Goal: Information Seeking & Learning: Learn about a topic

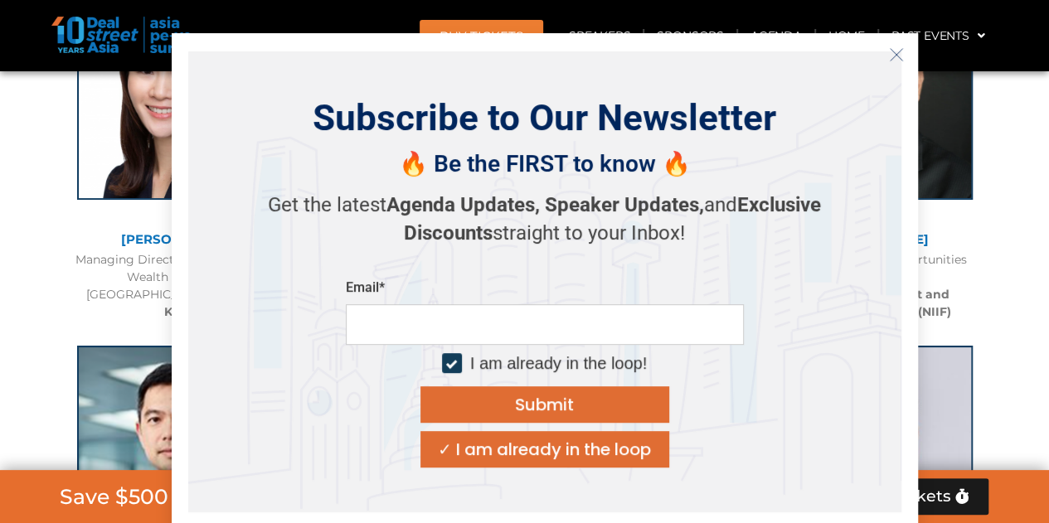
scroll to position [3326, 0]
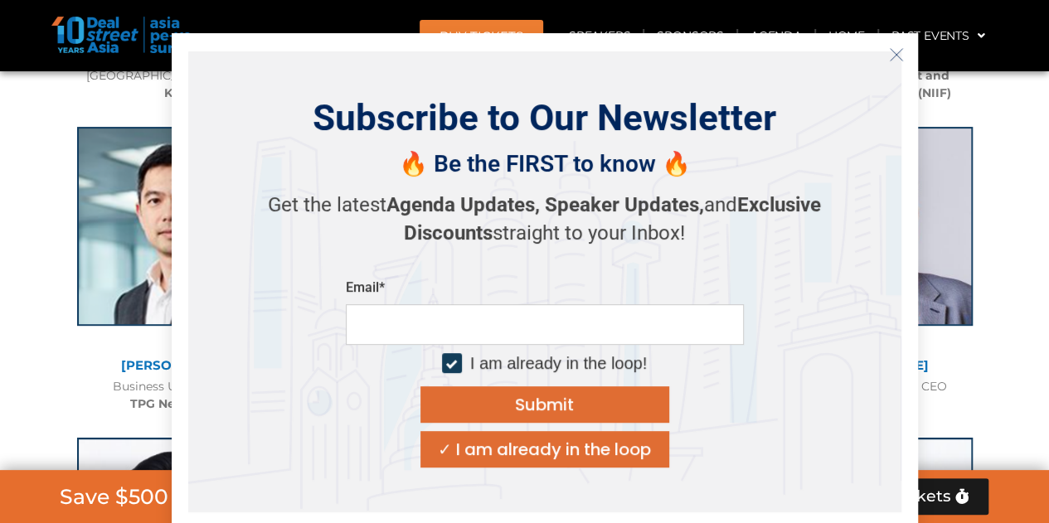
click at [897, 56] on icon "Close" at bounding box center [896, 54] width 15 height 15
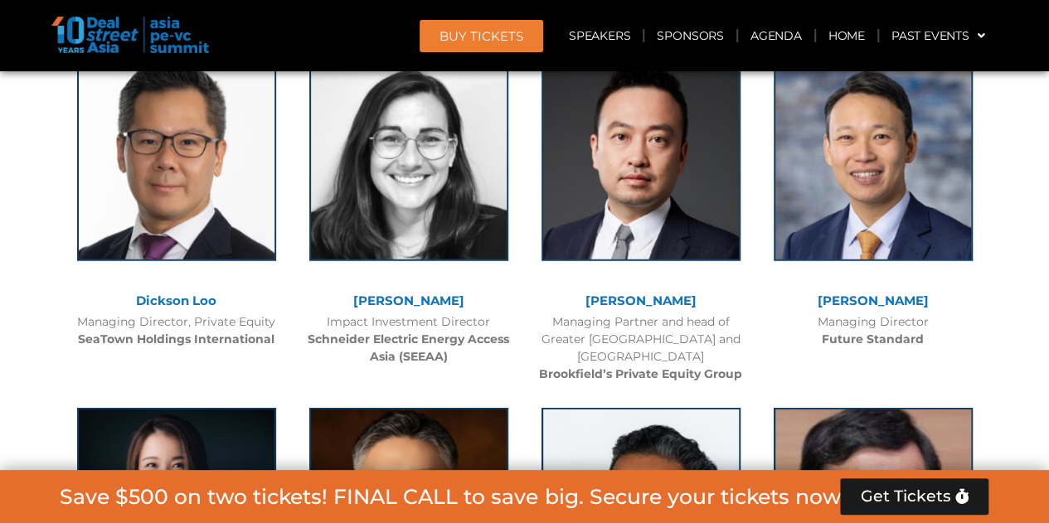
scroll to position [5305, 0]
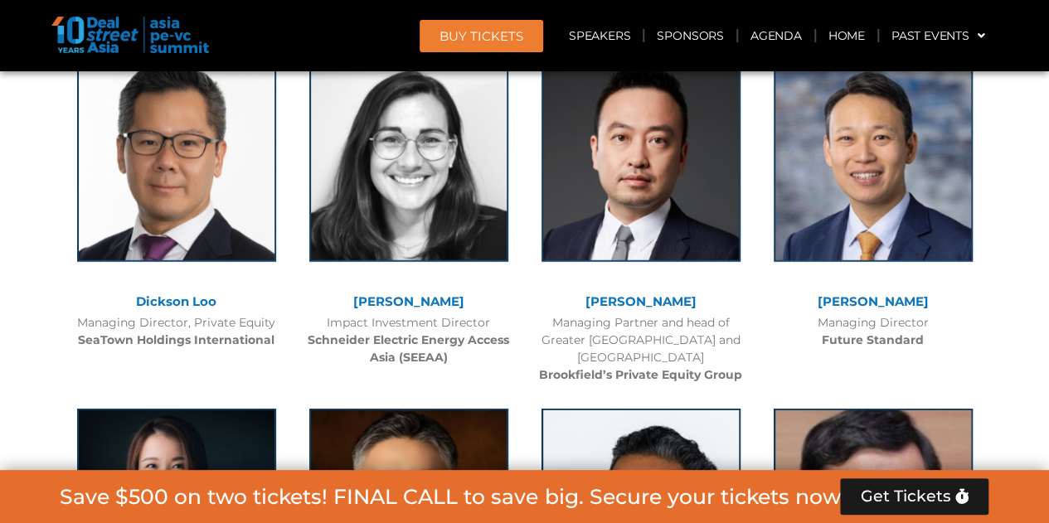
click at [640, 336] on div "Managing Partner and head of Greater [GEOGRAPHIC_DATA] and Southeast Asia Brook…" at bounding box center [641, 349] width 216 height 70
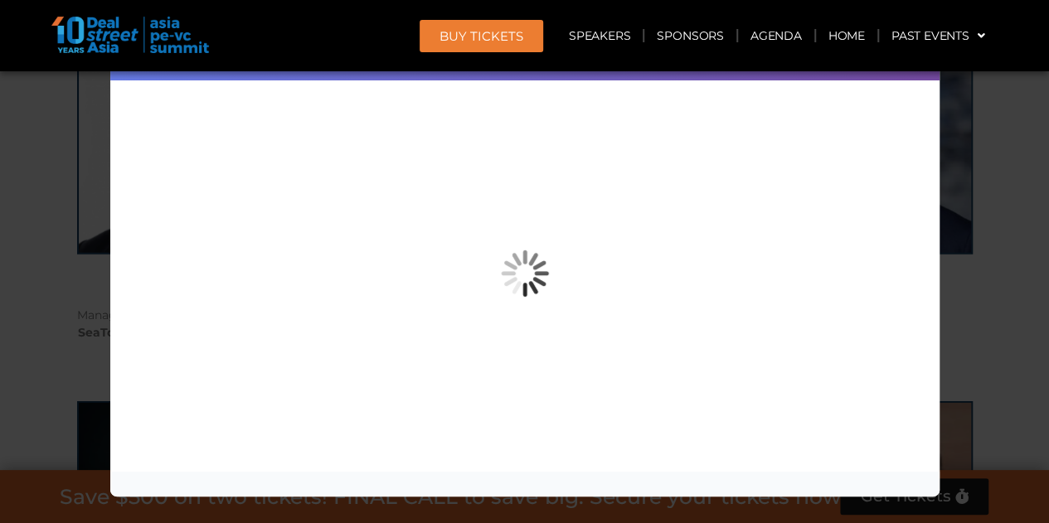
scroll to position [5309, 0]
click at [997, 135] on div "Speaker Profile ×" at bounding box center [524, 261] width 1049 height 523
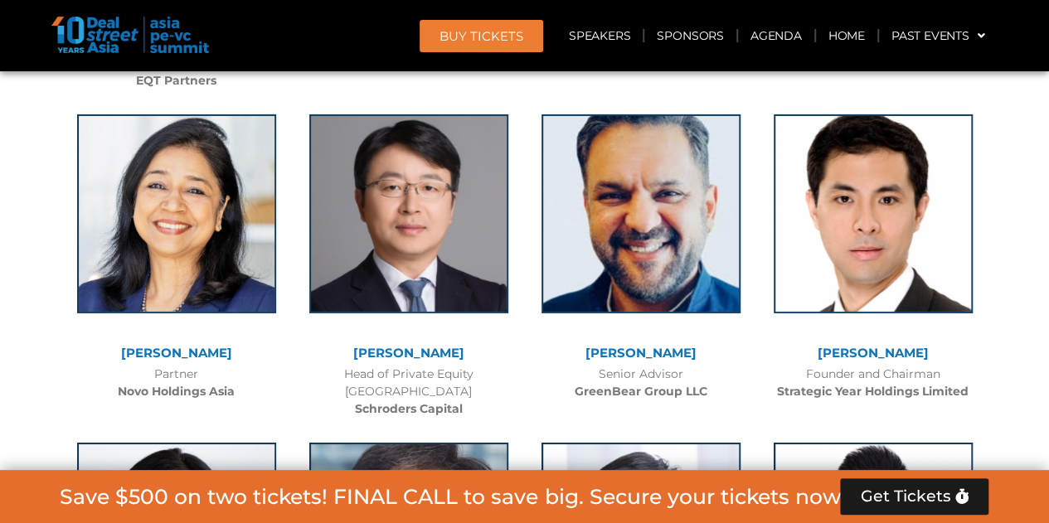
scroll to position [6227, 0]
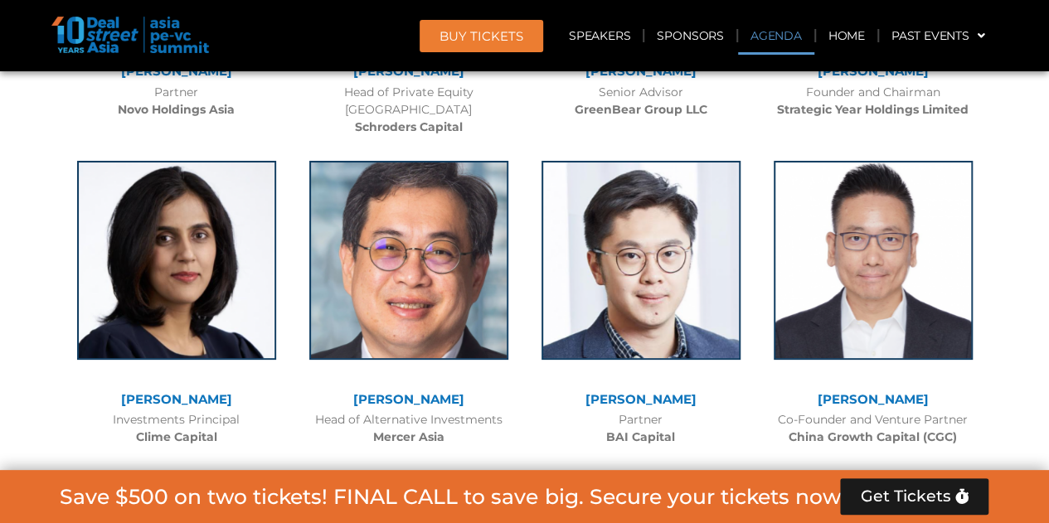
click at [771, 42] on link "Agenda" at bounding box center [776, 36] width 76 height 38
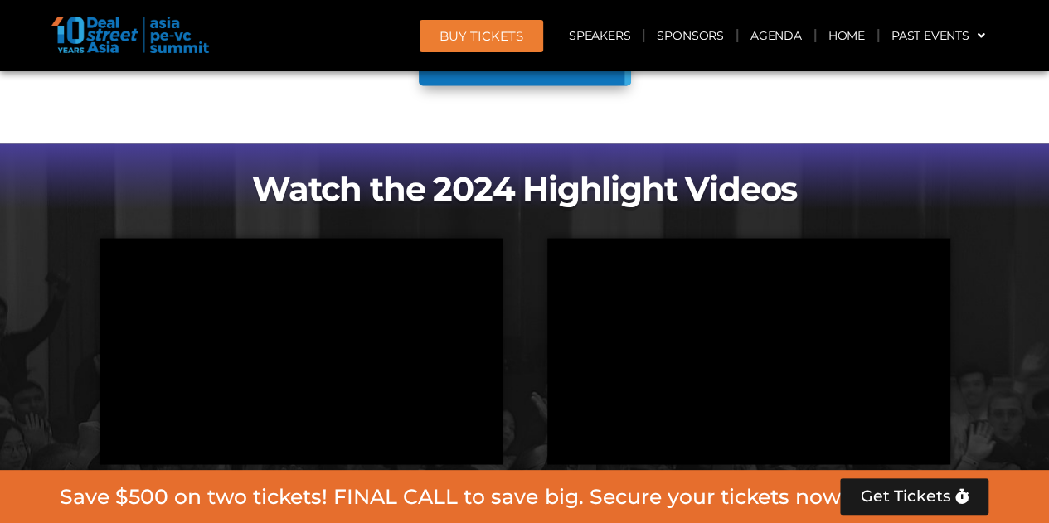
scroll to position [956, 0]
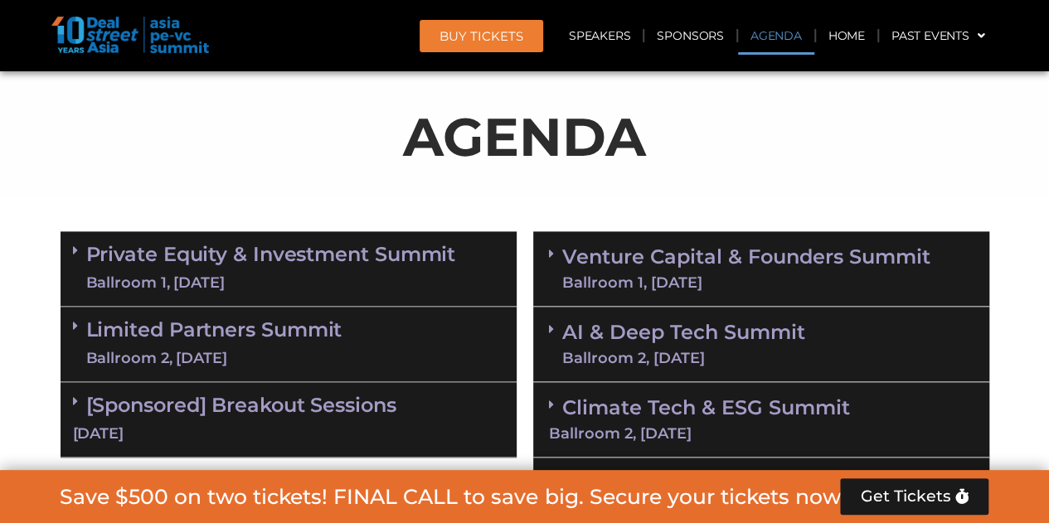
click at [333, 332] on link "Limited Partners [GEOGRAPHIC_DATA] 2, [DATE]" at bounding box center [214, 344] width 256 height 50
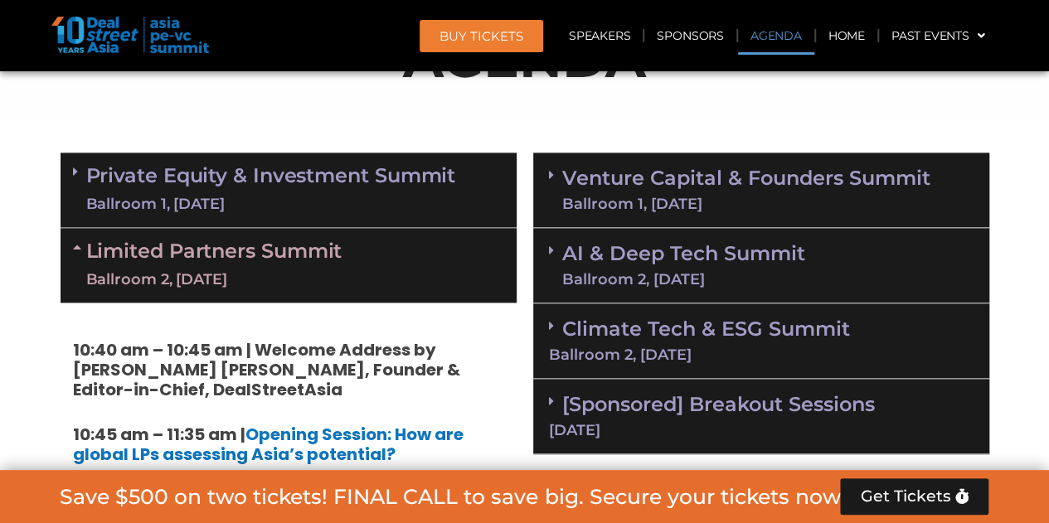
scroll to position [1033, 0]
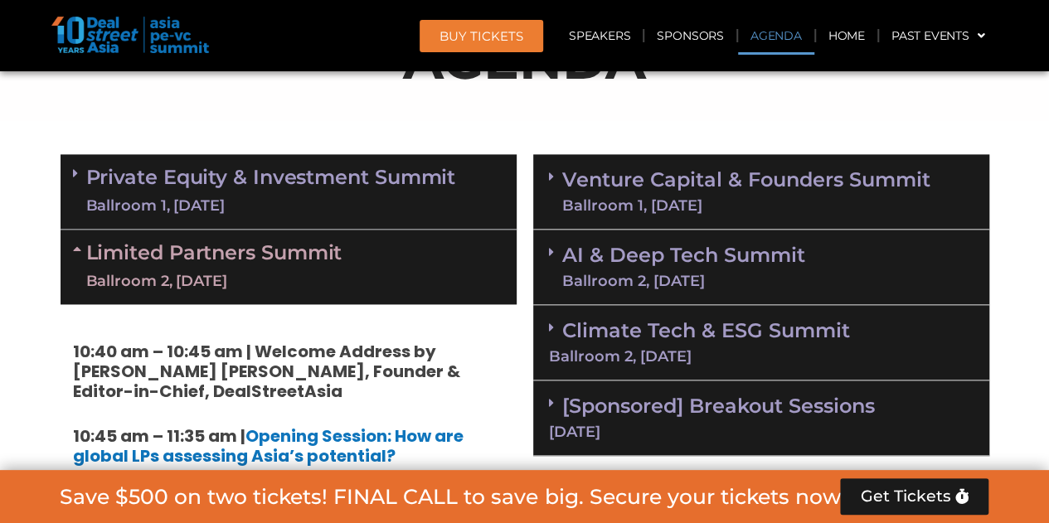
click at [274, 187] on link "Private Equity & Investment Summit Ballroom 1, [DATE]" at bounding box center [271, 192] width 370 height 50
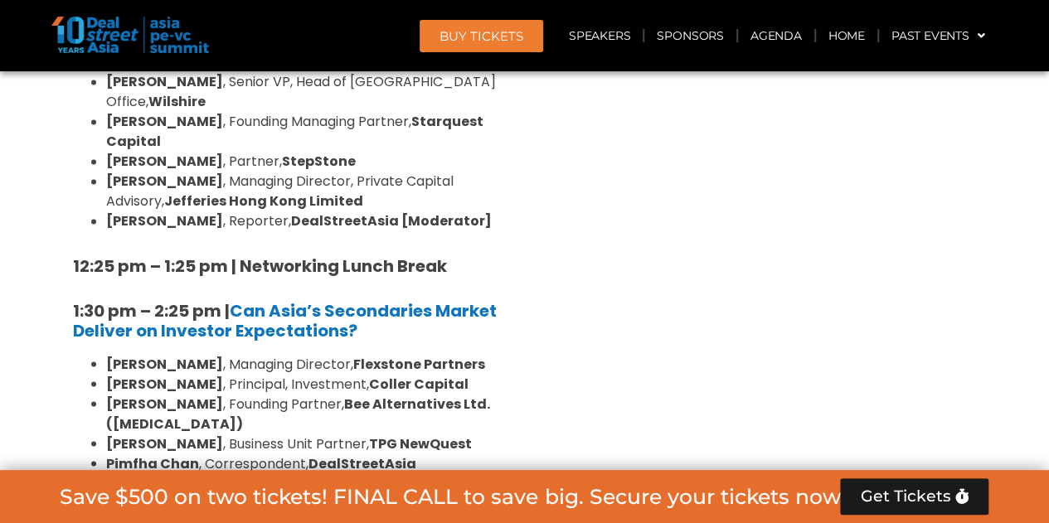
scroll to position [4374, 0]
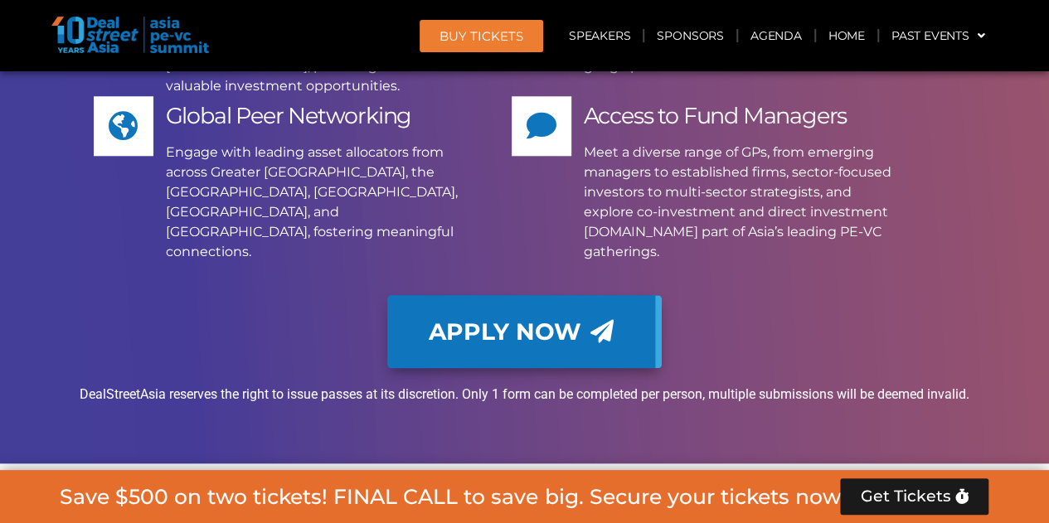
scroll to position [16484, 0]
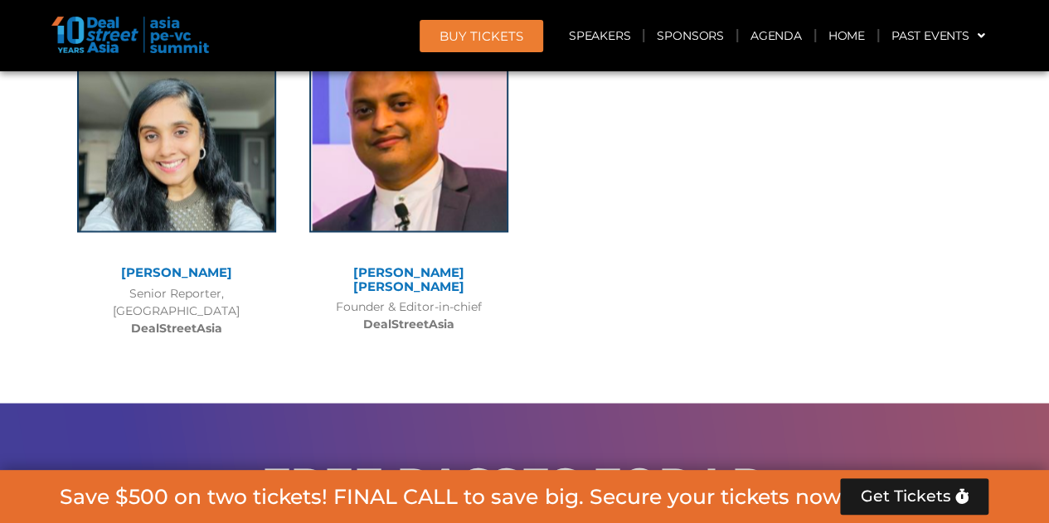
scroll to position [4932, 0]
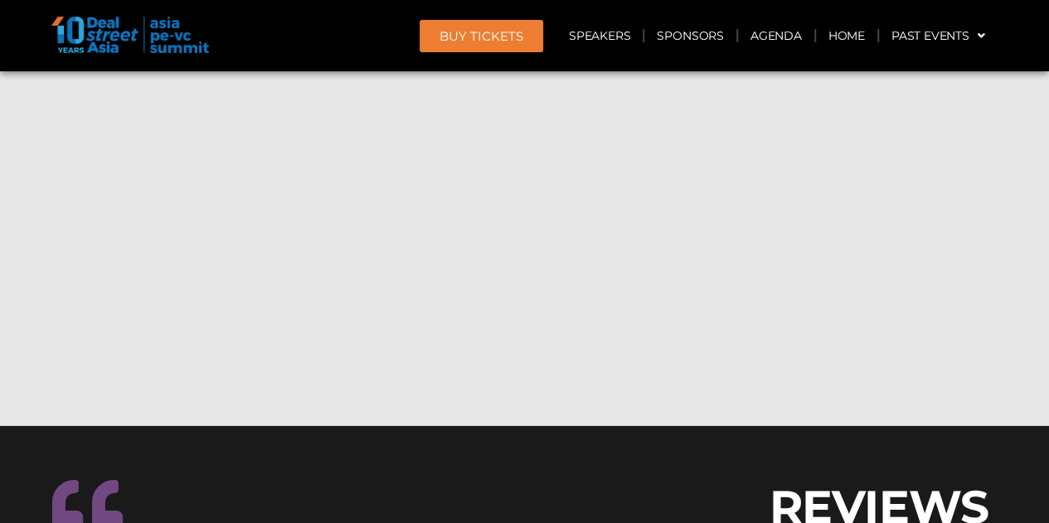
scroll to position [3657, 0]
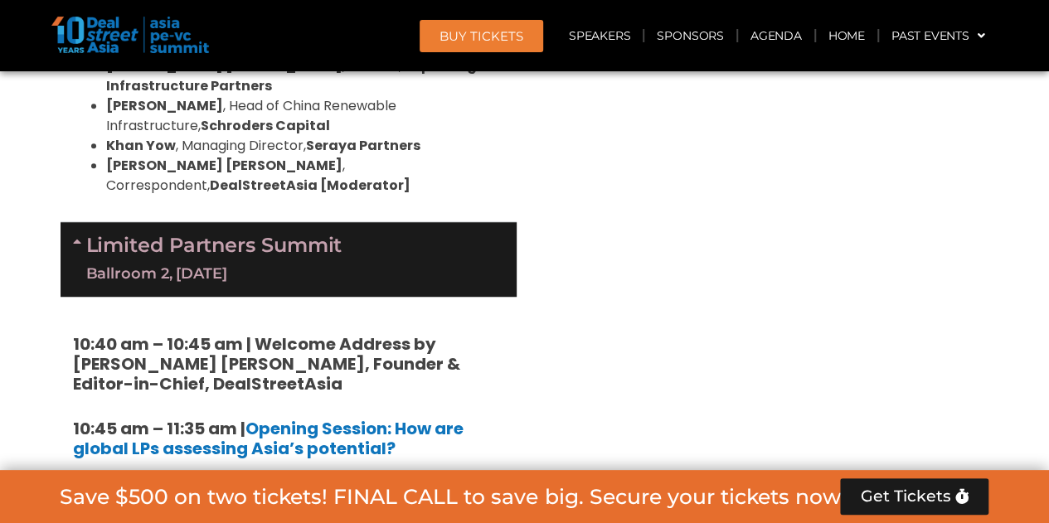
click at [429, 419] on h5 "10:45 am – 11:35 am | Opening Session: How are global LPs assessing Asia’s pote…" at bounding box center [288, 439] width 431 height 40
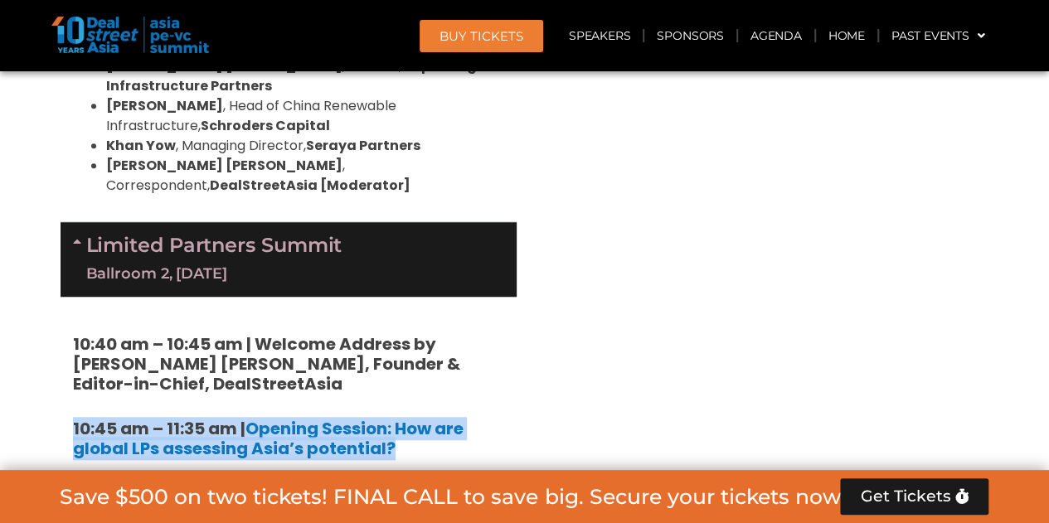
click at [429, 419] on h5 "10:45 am – 11:35 am | Opening Session: How are global LPs assessing Asia’s pote…" at bounding box center [288, 439] width 431 height 40
